Goal: Task Accomplishment & Management: Manage account settings

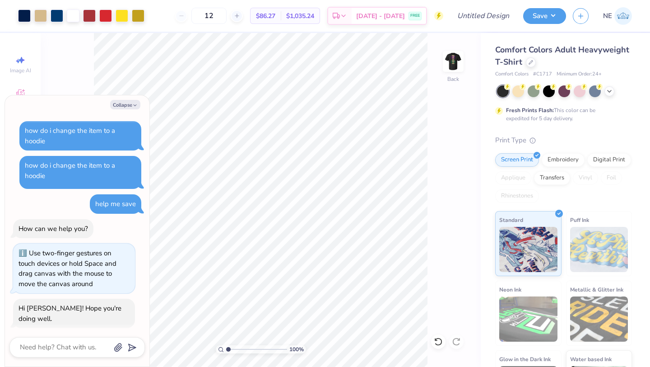
scroll to position [53, 0]
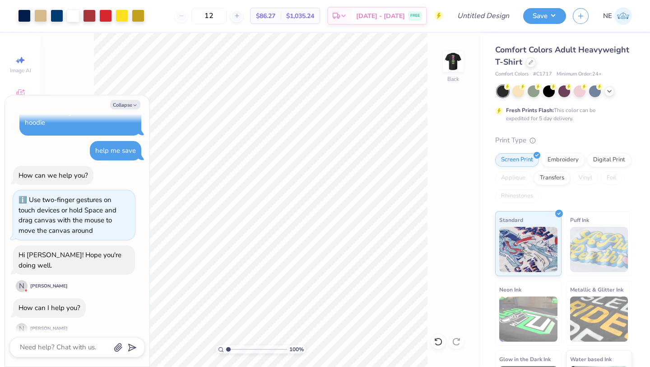
type textarea "x"
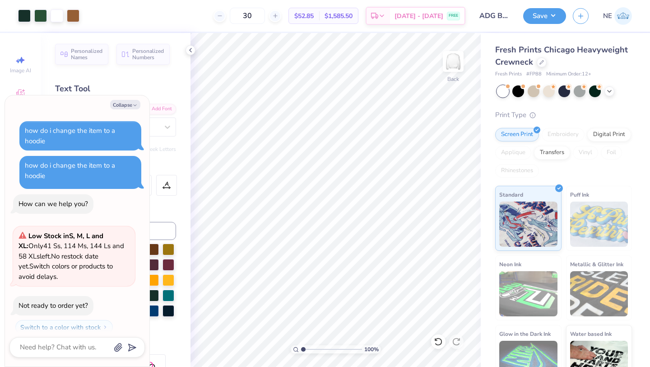
scroll to position [119, 0]
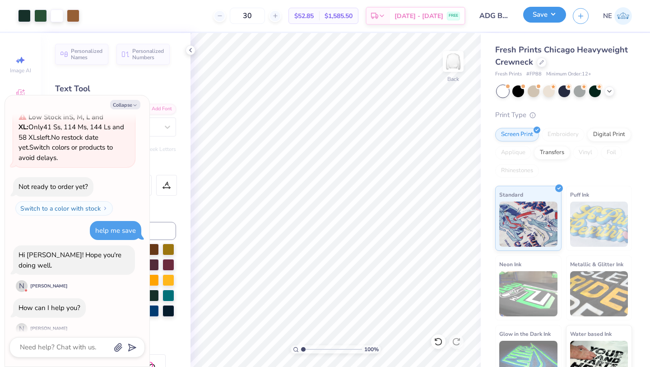
click at [549, 16] on button "Save" at bounding box center [544, 15] width 43 height 16
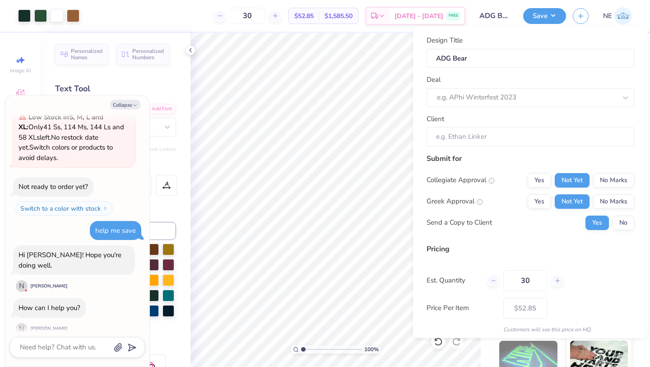
click at [480, 107] on div "Design Title ADG Bear Deal e.g. APhi Winterfest 2023 Client" at bounding box center [531, 90] width 208 height 111
click at [477, 93] on div at bounding box center [527, 97] width 180 height 12
click at [481, 119] on div "Alpha Delta Gamma Fall Merch" at bounding box center [530, 121] width 200 height 15
type textarea "x"
type input "Natalia Ebeid"
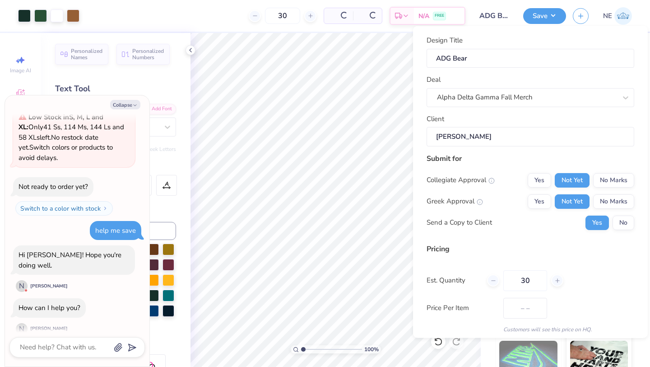
type input "$64.39"
click at [546, 14] on button "Save" at bounding box center [544, 15] width 43 height 16
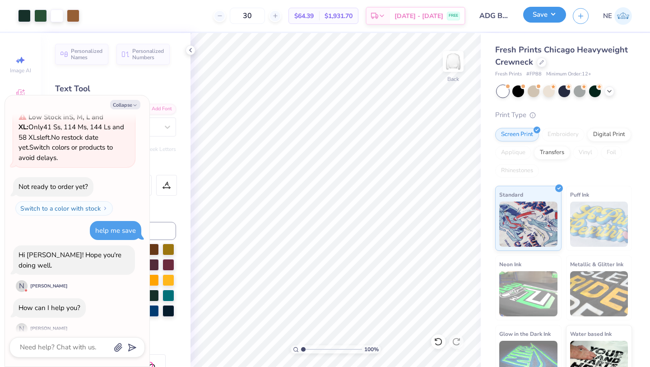
click at [544, 14] on button "Save" at bounding box center [544, 15] width 43 height 16
type textarea "x"
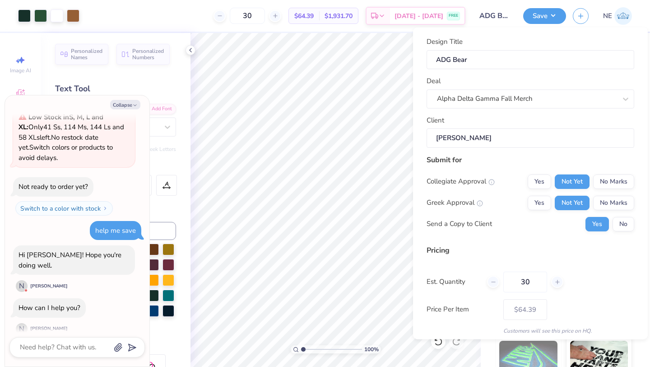
scroll to position [33, 0]
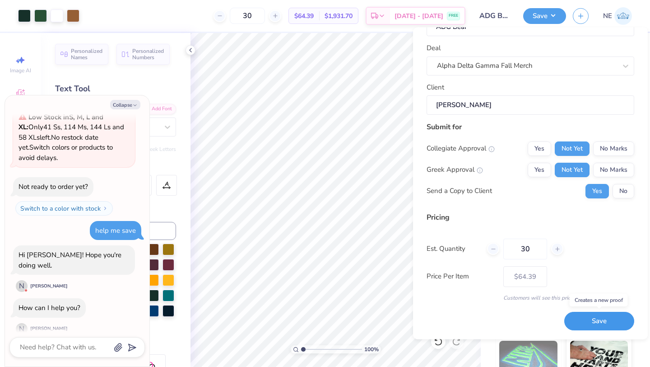
click at [597, 324] on button "Save" at bounding box center [599, 321] width 70 height 19
type input "$64.39"
click at [128, 105] on button "Collapse" at bounding box center [125, 104] width 30 height 9
type textarea "x"
